Goal: Task Accomplishment & Management: Use online tool/utility

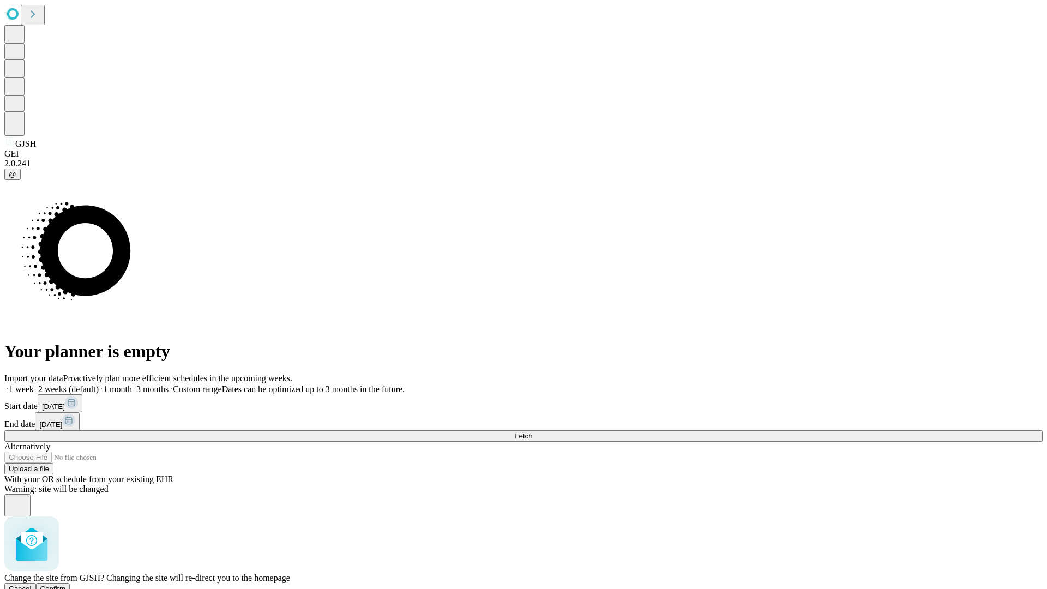
click at [66, 584] on span "Confirm" at bounding box center [53, 588] width 26 height 8
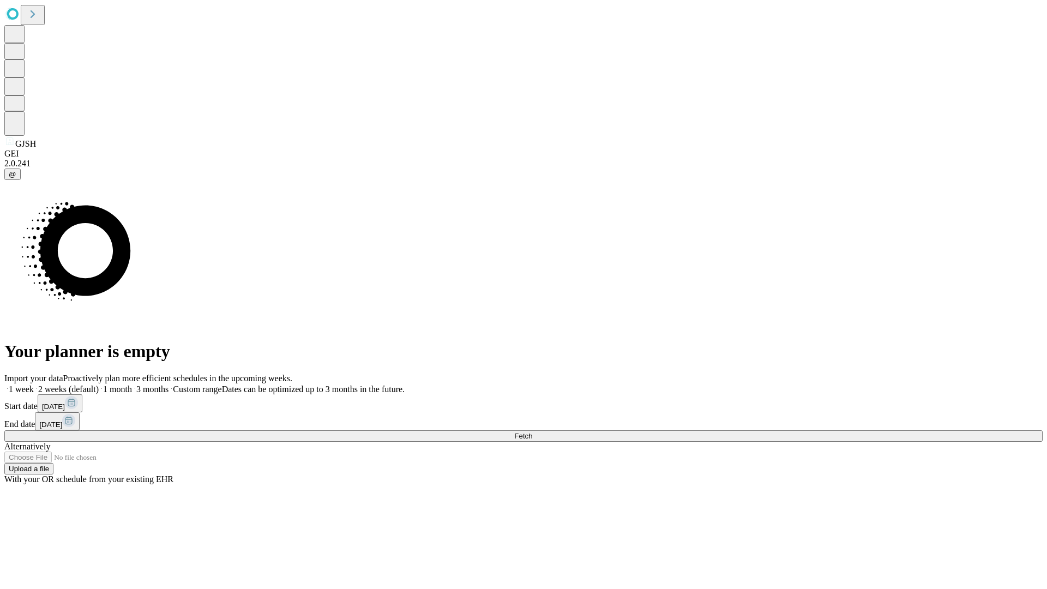
click at [132, 384] on label "1 month" at bounding box center [115, 388] width 33 height 9
click at [532, 432] on span "Fetch" at bounding box center [523, 436] width 18 height 8
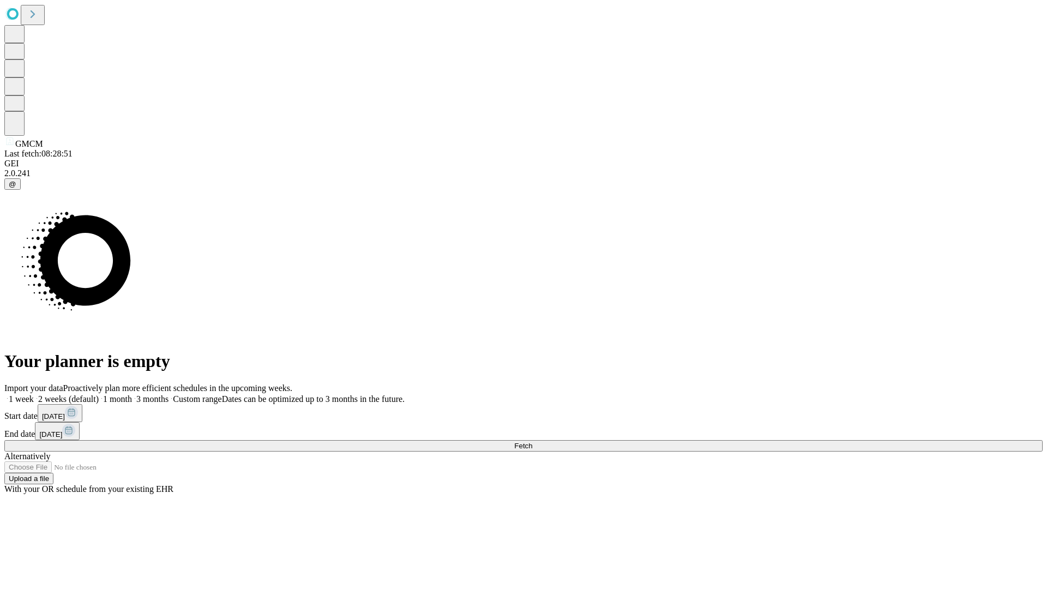
click at [132, 394] on label "1 month" at bounding box center [115, 398] width 33 height 9
click at [532, 442] on span "Fetch" at bounding box center [523, 446] width 18 height 8
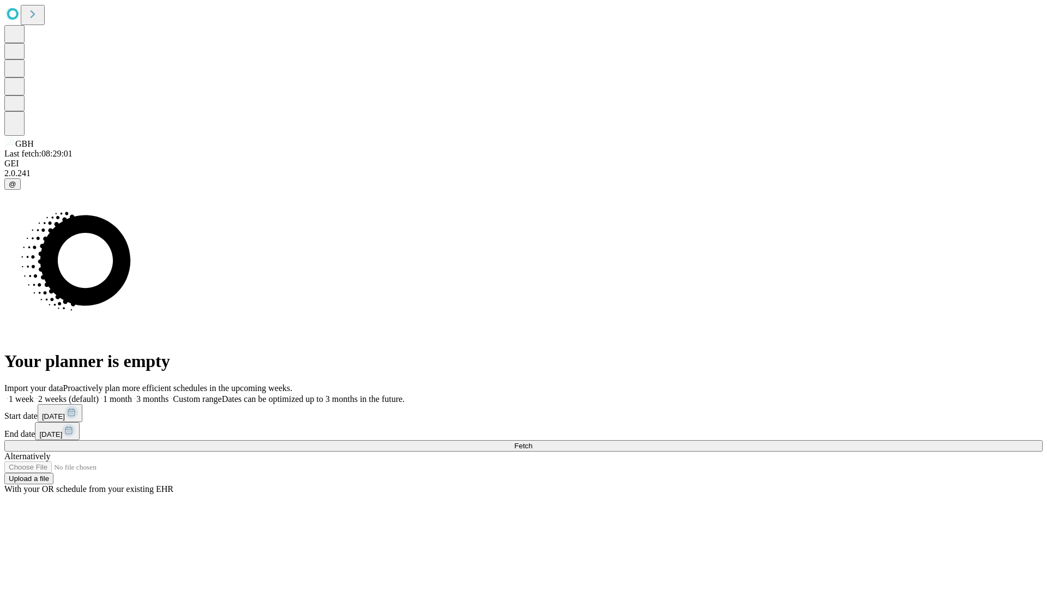
click at [132, 394] on label "1 month" at bounding box center [115, 398] width 33 height 9
click at [532, 442] on span "Fetch" at bounding box center [523, 446] width 18 height 8
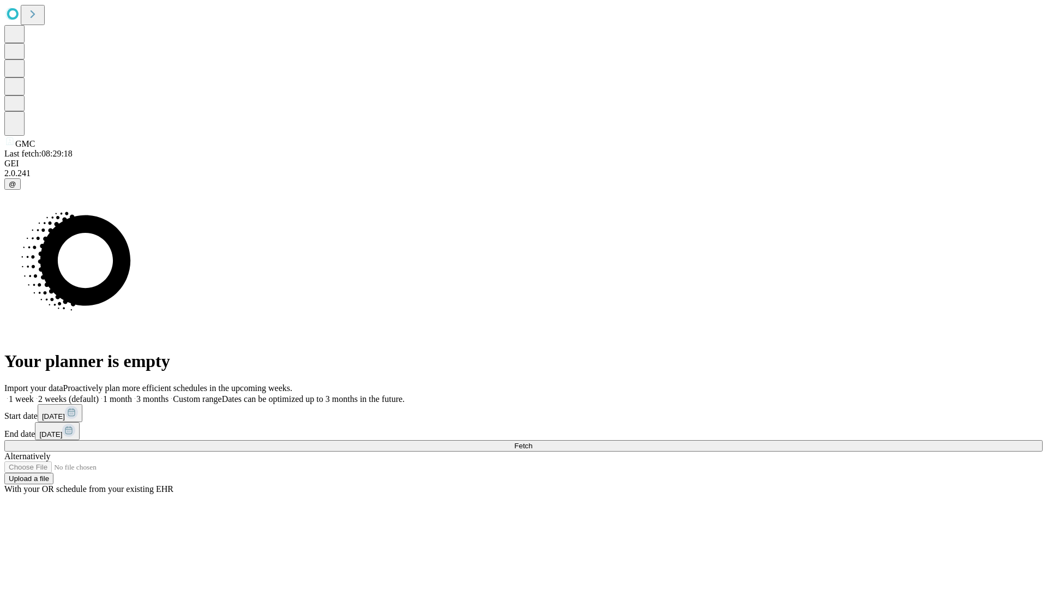
click at [532, 442] on span "Fetch" at bounding box center [523, 446] width 18 height 8
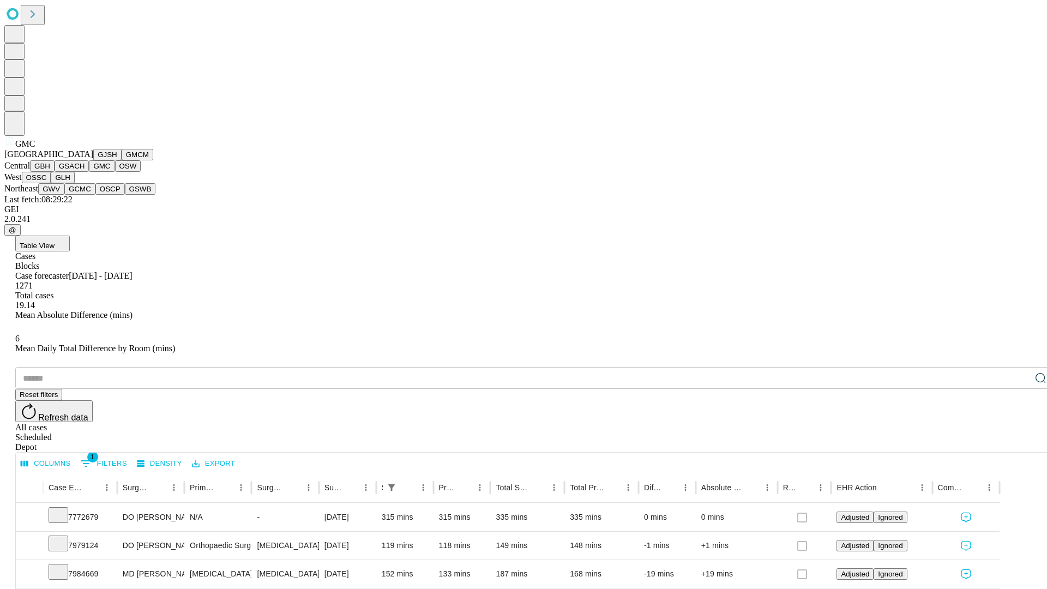
click at [115, 172] on button "OSW" at bounding box center [128, 165] width 26 height 11
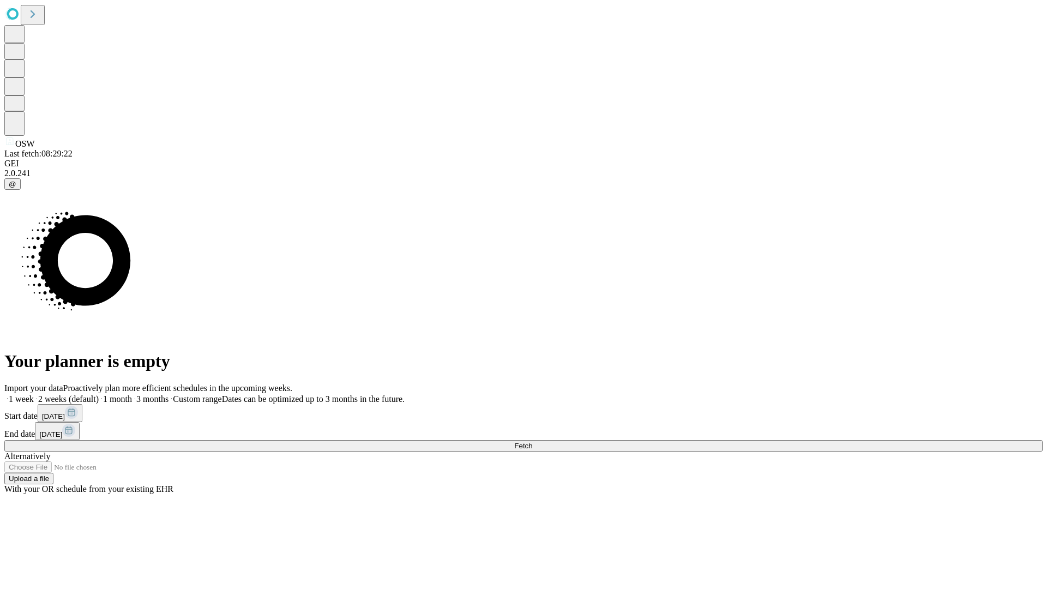
click at [132, 394] on label "1 month" at bounding box center [115, 398] width 33 height 9
click at [532, 442] on span "Fetch" at bounding box center [523, 446] width 18 height 8
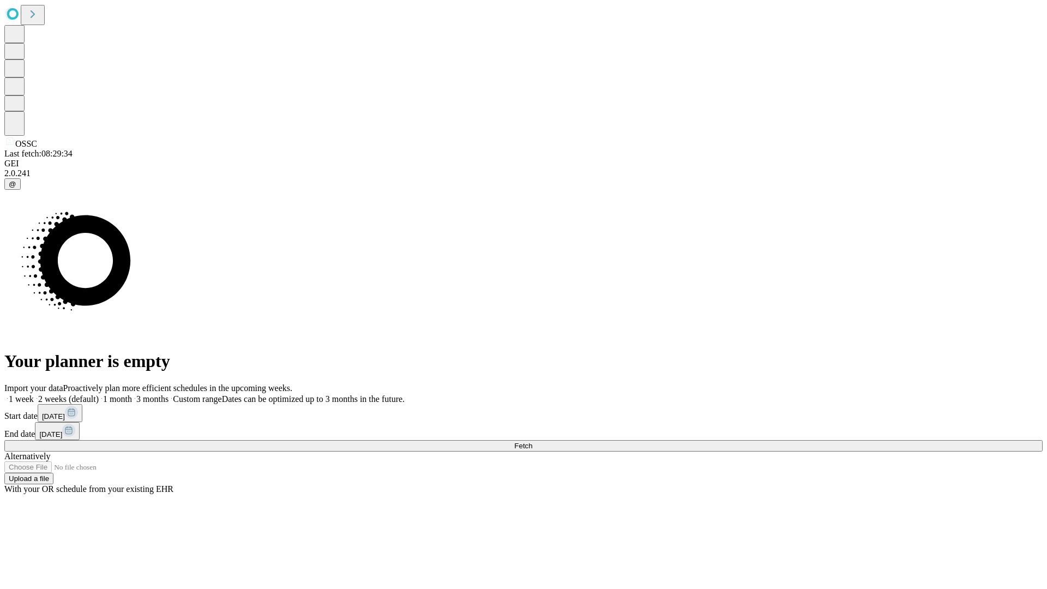
click at [132, 394] on label "1 month" at bounding box center [115, 398] width 33 height 9
click at [532, 442] on span "Fetch" at bounding box center [523, 446] width 18 height 8
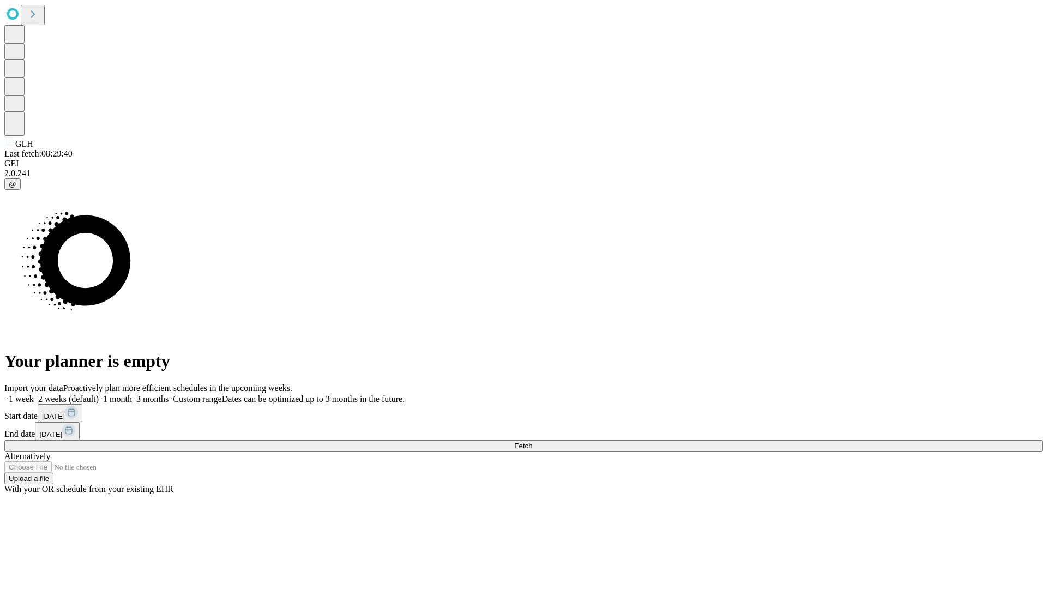
click at [132, 394] on label "1 month" at bounding box center [115, 398] width 33 height 9
click at [532, 442] on span "Fetch" at bounding box center [523, 446] width 18 height 8
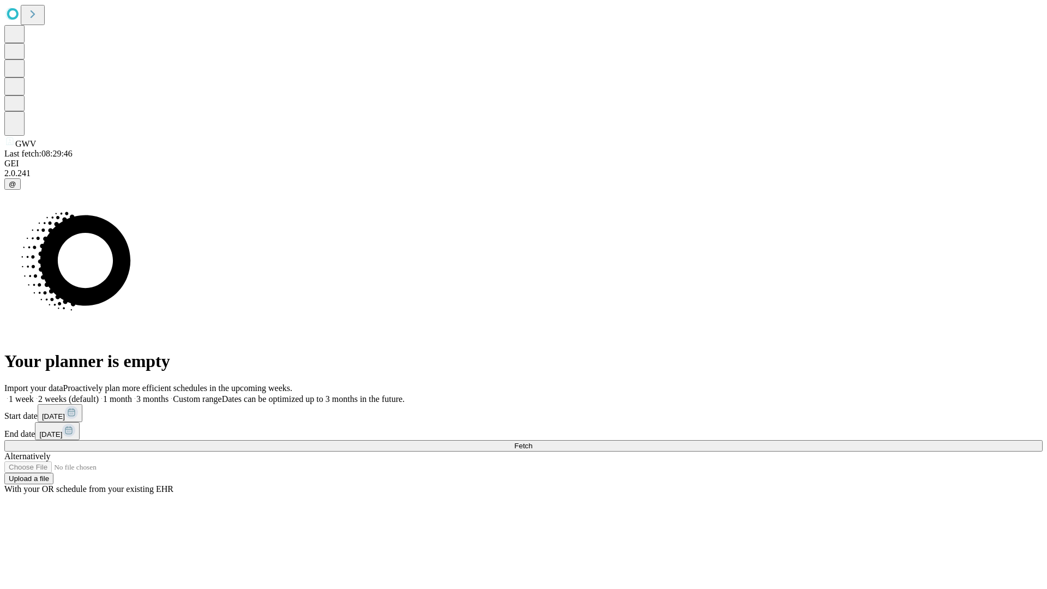
click at [132, 394] on label "1 month" at bounding box center [115, 398] width 33 height 9
click at [532, 442] on span "Fetch" at bounding box center [523, 446] width 18 height 8
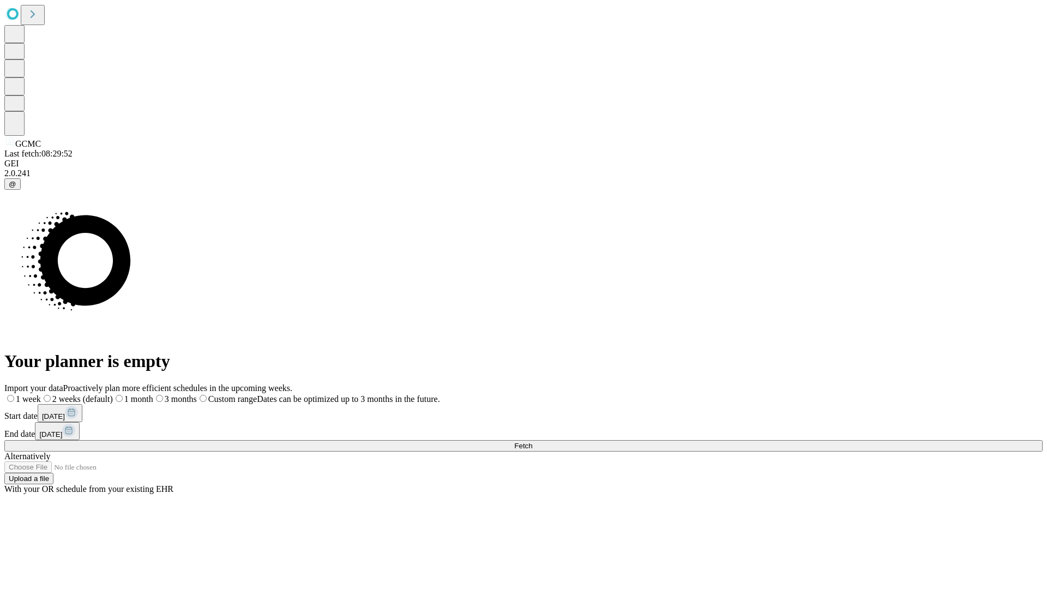
click at [532, 442] on span "Fetch" at bounding box center [523, 446] width 18 height 8
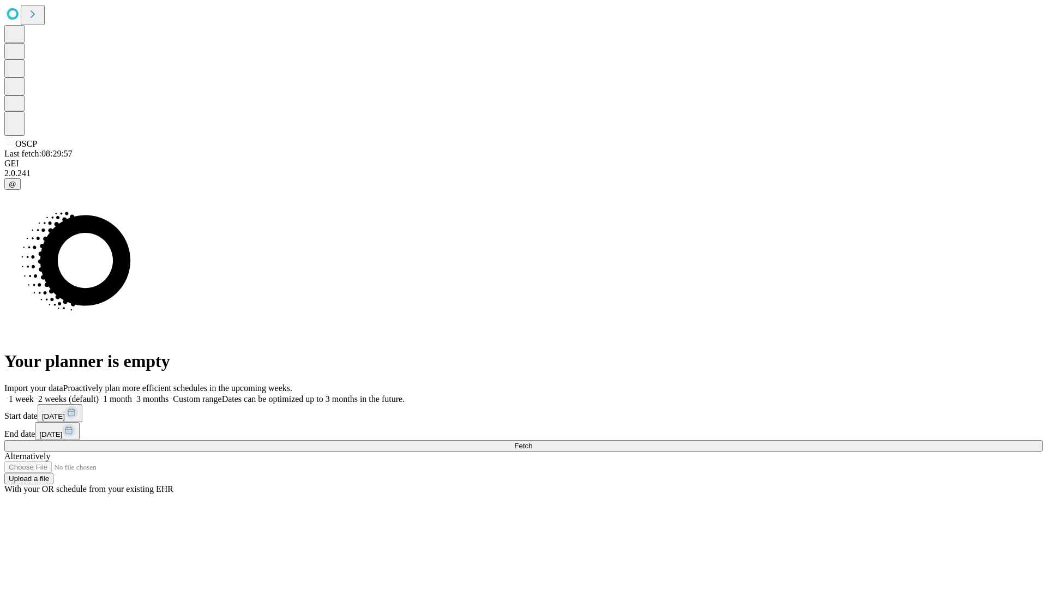
click at [132, 394] on label "1 month" at bounding box center [115, 398] width 33 height 9
click at [532, 442] on span "Fetch" at bounding box center [523, 446] width 18 height 8
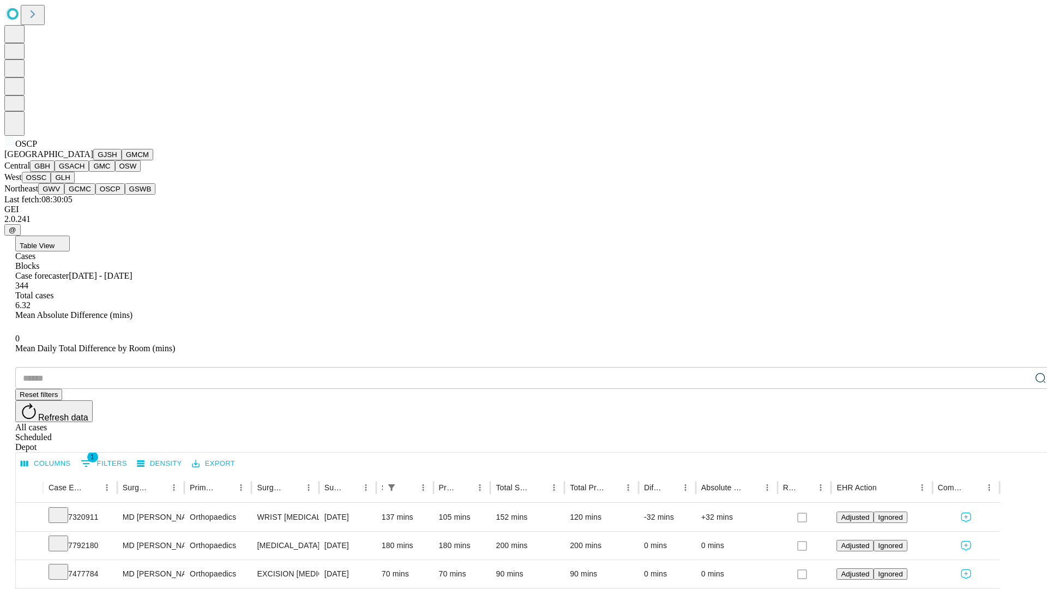
click at [125, 195] on button "GSWB" at bounding box center [140, 188] width 31 height 11
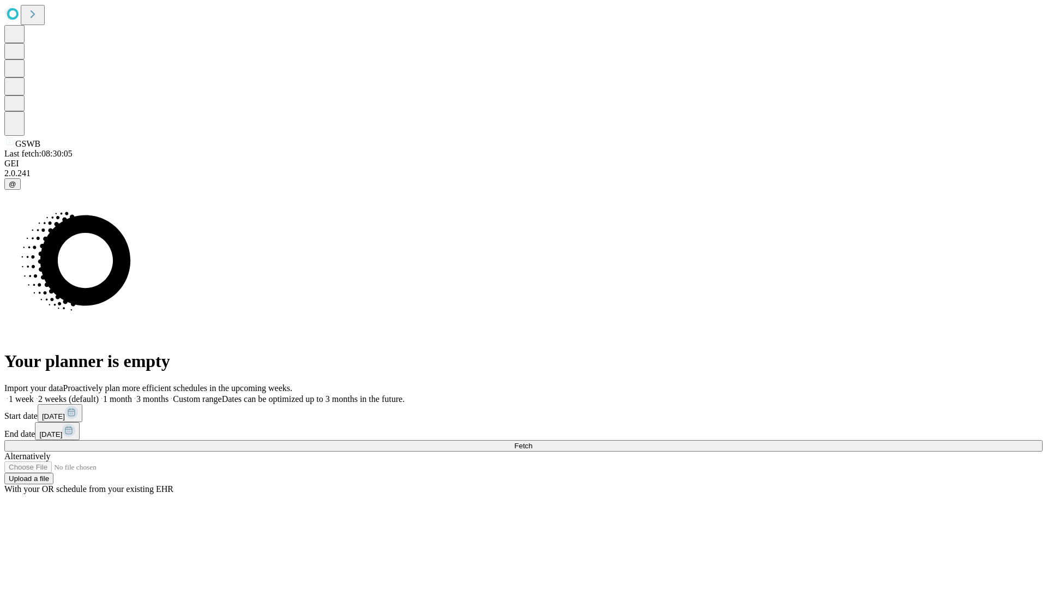
click at [532, 442] on span "Fetch" at bounding box center [523, 446] width 18 height 8
